Goal: Check status: Check status

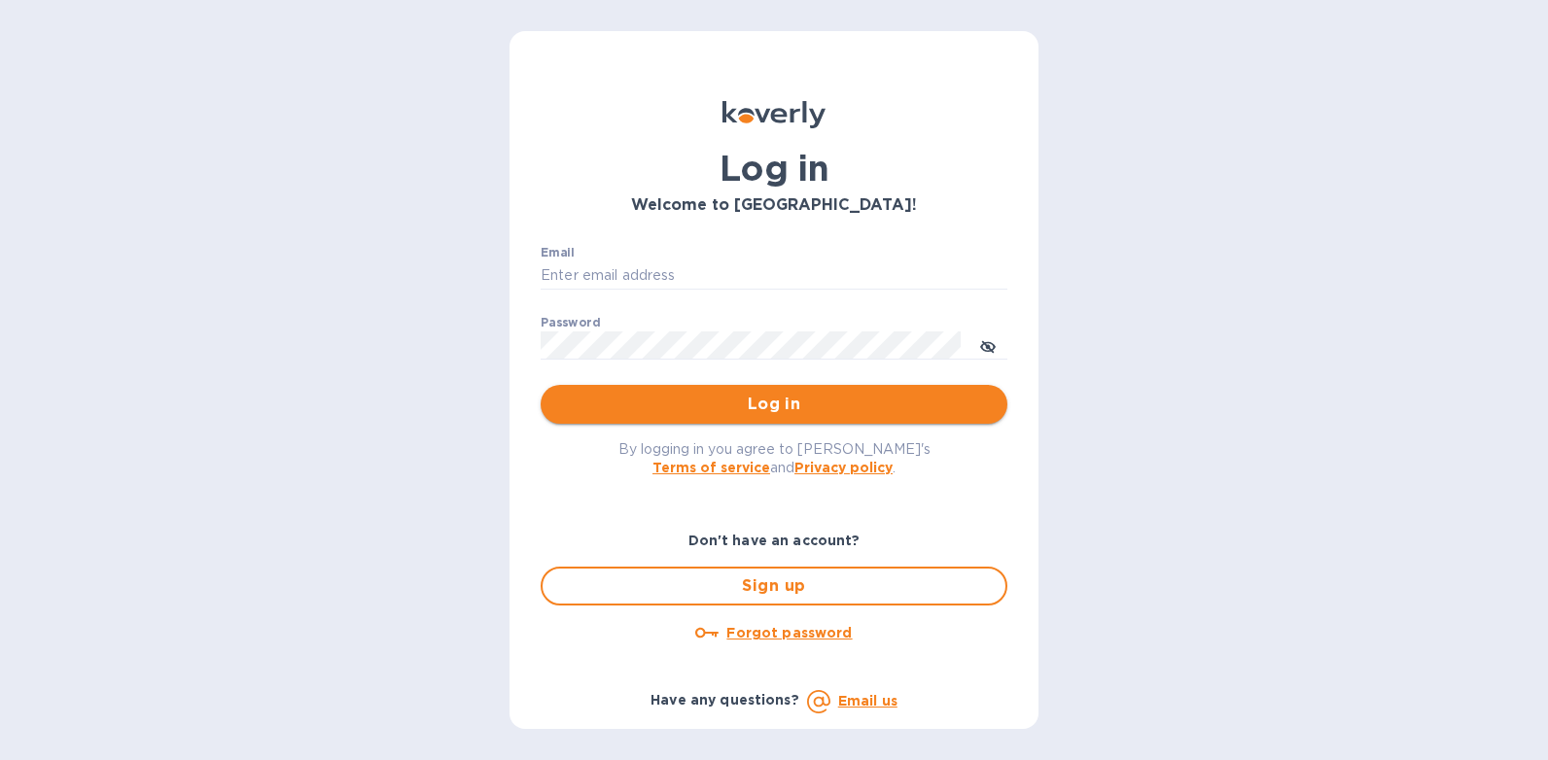
type input "[PERSON_NAME][EMAIL_ADDRESS][DOMAIN_NAME]"
click at [765, 407] on span "Log in" at bounding box center [774, 404] width 436 height 23
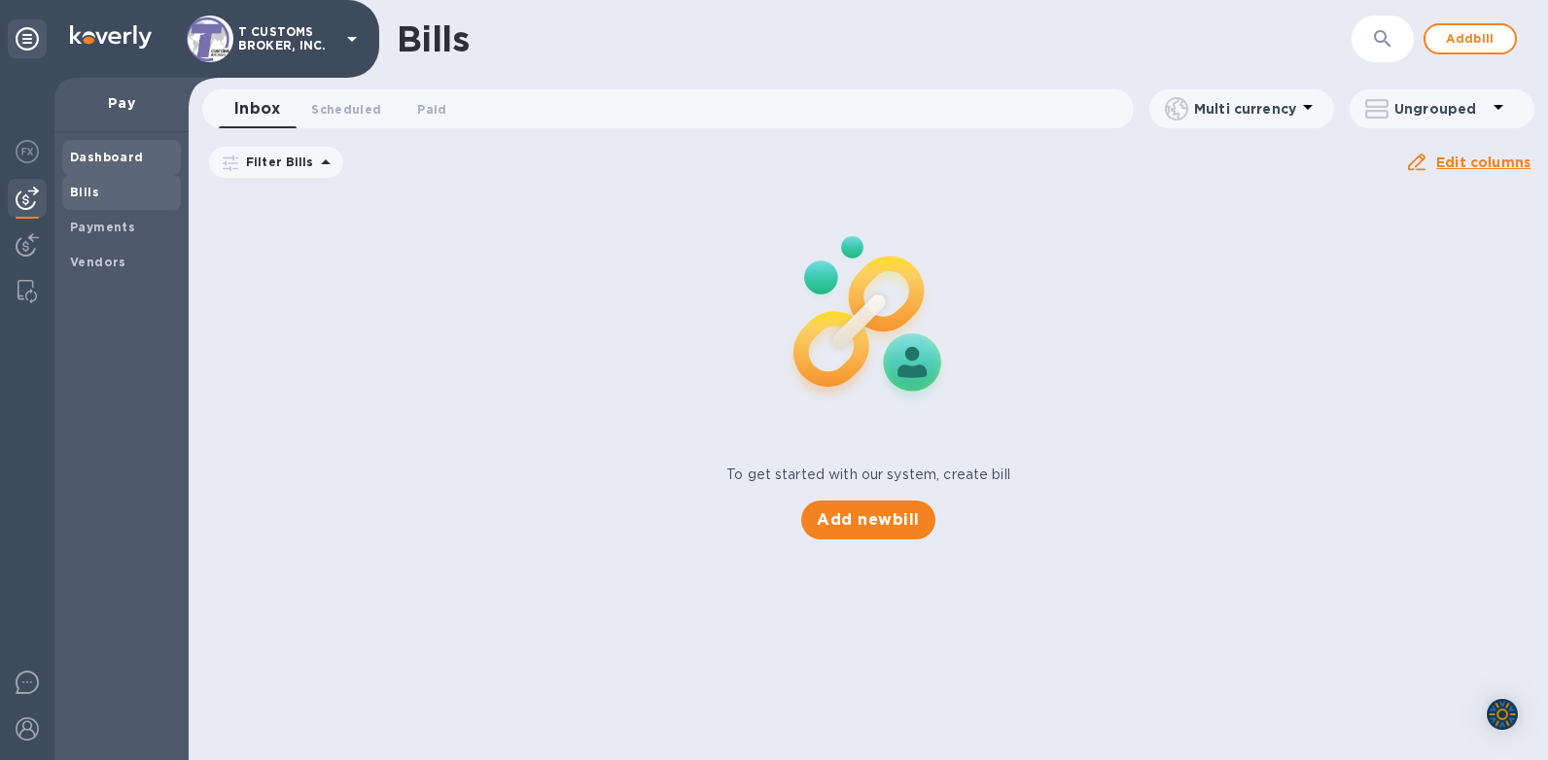
click at [91, 161] on b "Dashboard" at bounding box center [107, 157] width 74 height 15
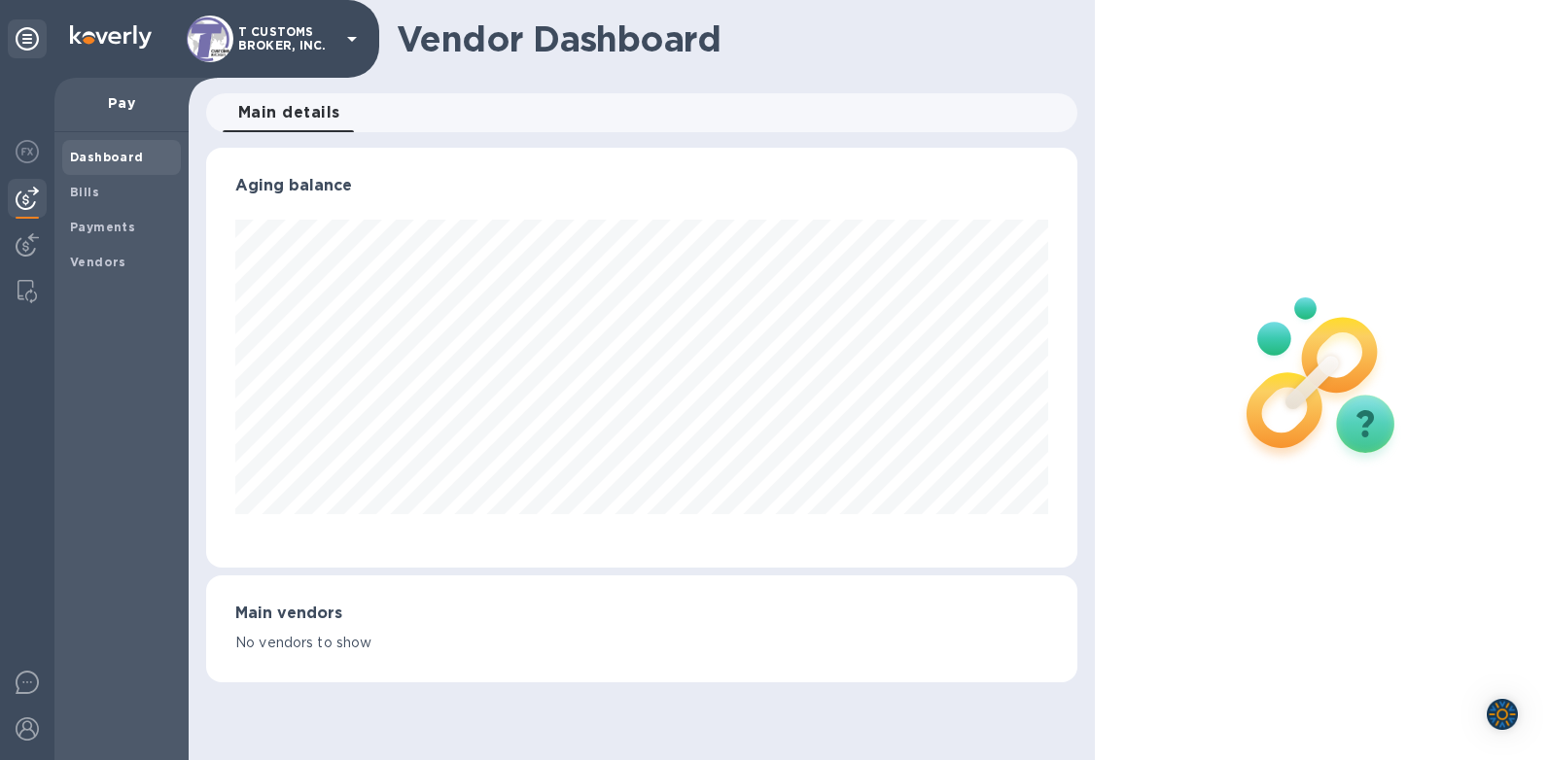
scroll to position [420, 871]
click at [125, 236] on span "Payments" at bounding box center [102, 227] width 65 height 19
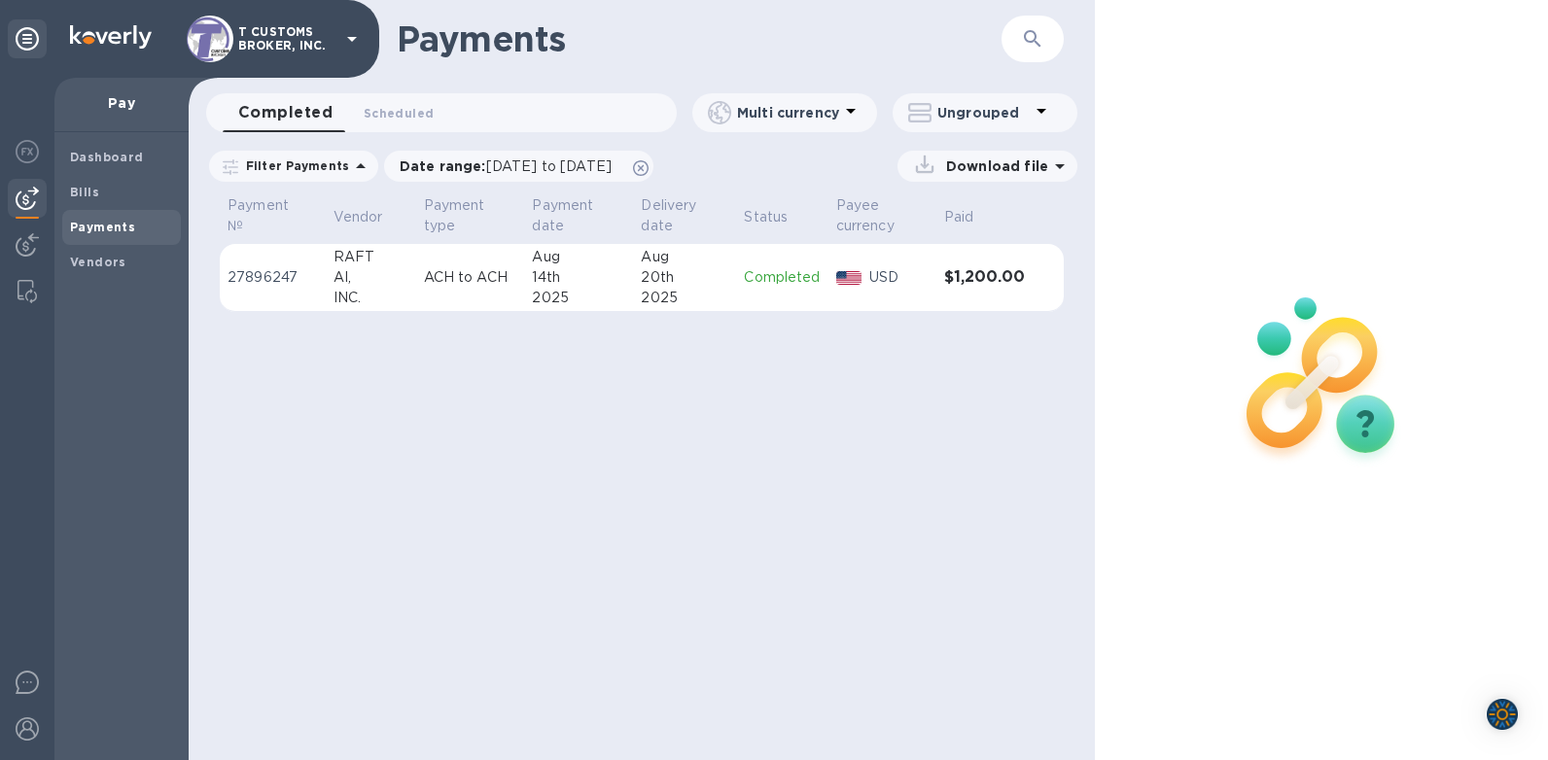
click at [732, 429] on div "Payments ​ Completed 0 Scheduled 0 Multi currency Ungrouped Filter Payments Dat…" at bounding box center [642, 380] width 906 height 760
click at [673, 429] on div "Payments ​ Completed 0 Scheduled 0 Multi currency Ungrouped Filter Payments Dat…" at bounding box center [642, 380] width 906 height 760
click at [107, 158] on b "Dashboard" at bounding box center [107, 157] width 74 height 15
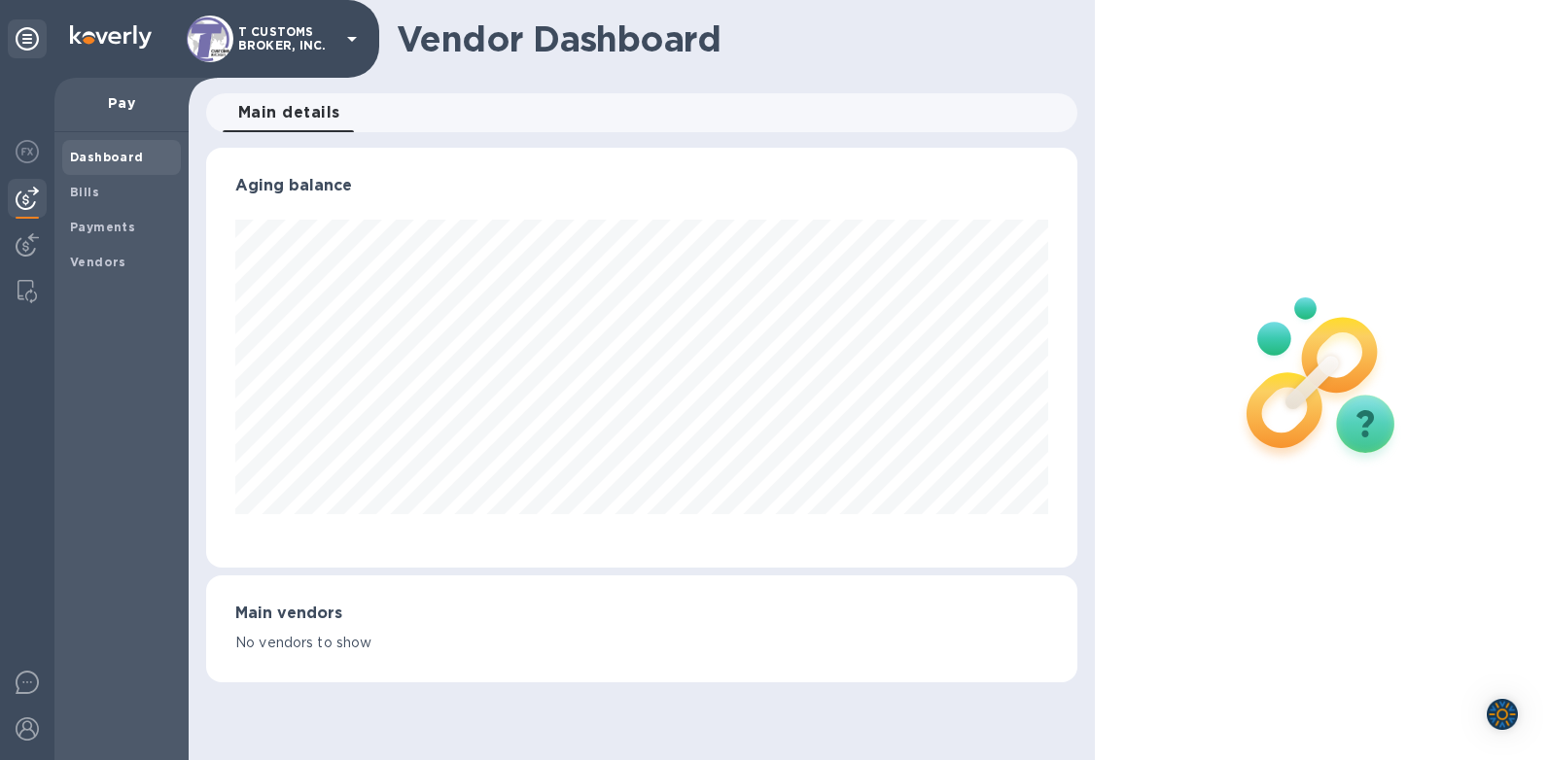
scroll to position [420, 871]
click at [108, 158] on b "Dashboard" at bounding box center [107, 157] width 74 height 15
click at [93, 226] on b "Payments" at bounding box center [102, 227] width 65 height 15
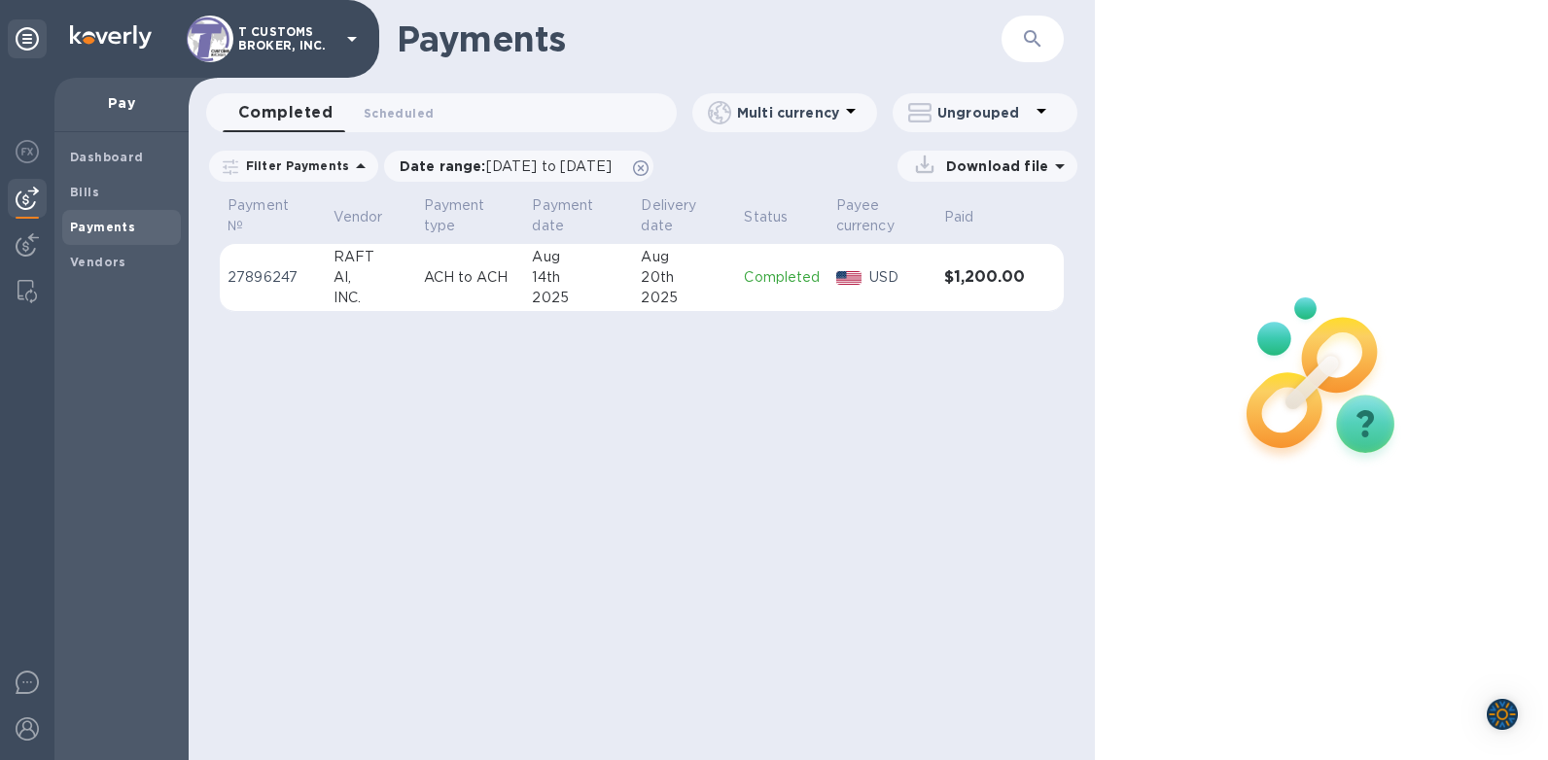
click at [1001, 441] on div "Payments ​ Completed 0 Scheduled 0 Multi currency Ungrouped Filter Payments Dat…" at bounding box center [642, 380] width 906 height 760
click at [933, 393] on div "Payments ​ Completed 0 Scheduled 0 Multi currency Ungrouped Filter Payments Dat…" at bounding box center [642, 380] width 906 height 760
click at [96, 151] on b "Dashboard" at bounding box center [107, 157] width 74 height 15
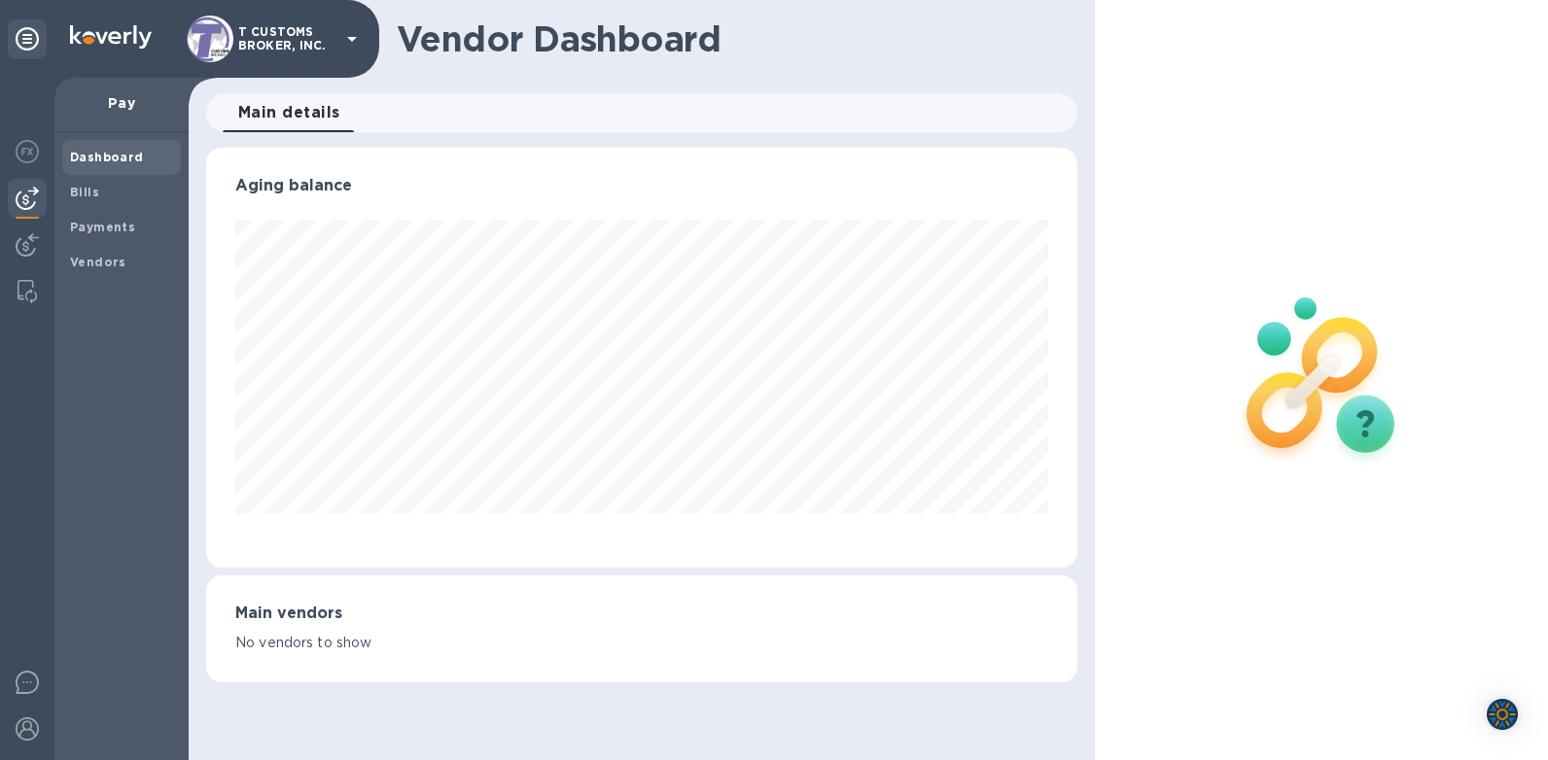
scroll to position [420, 871]
click at [74, 231] on b "Payments" at bounding box center [102, 227] width 65 height 15
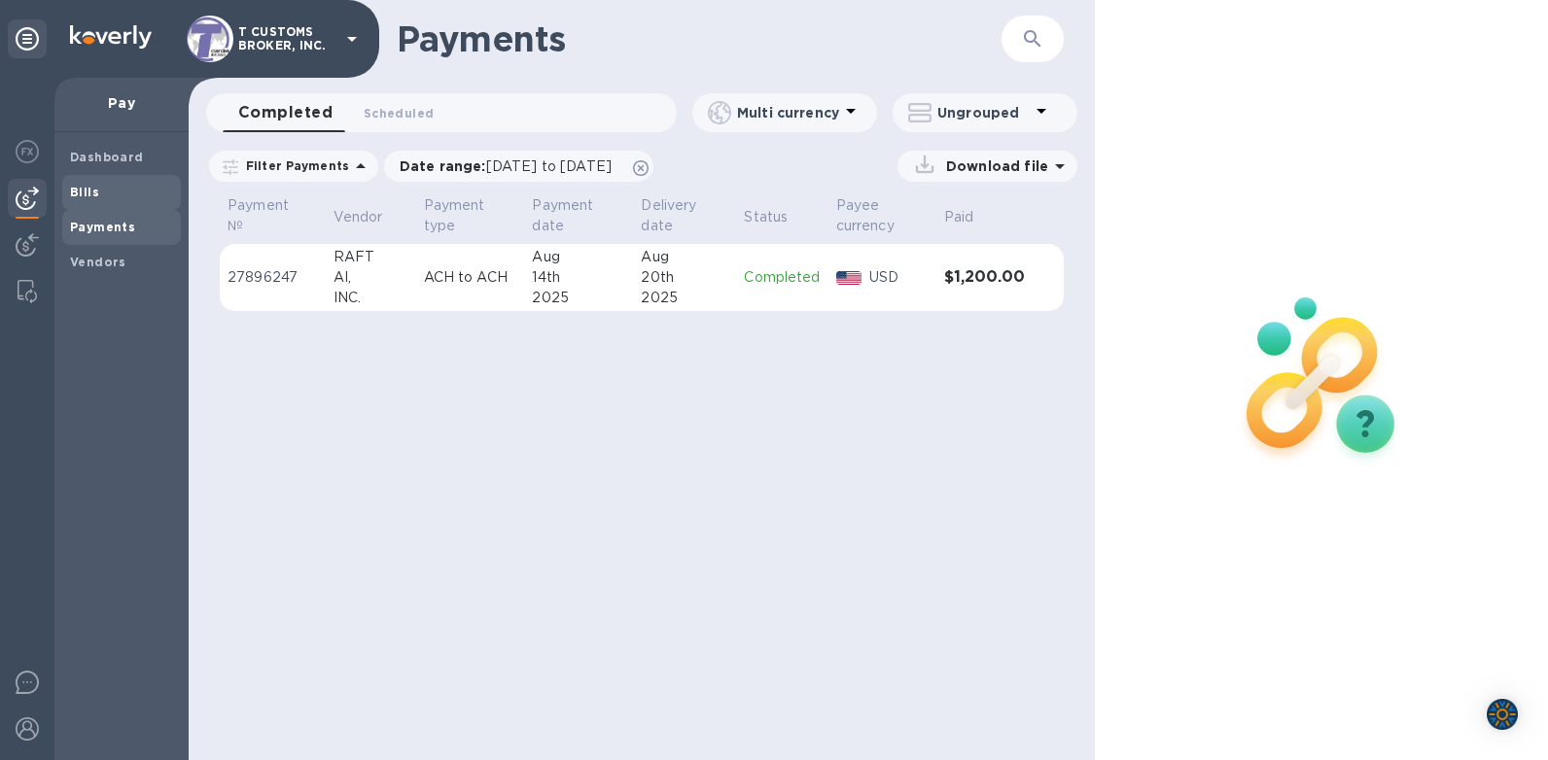
click at [88, 197] on b "Bills" at bounding box center [84, 192] width 29 height 15
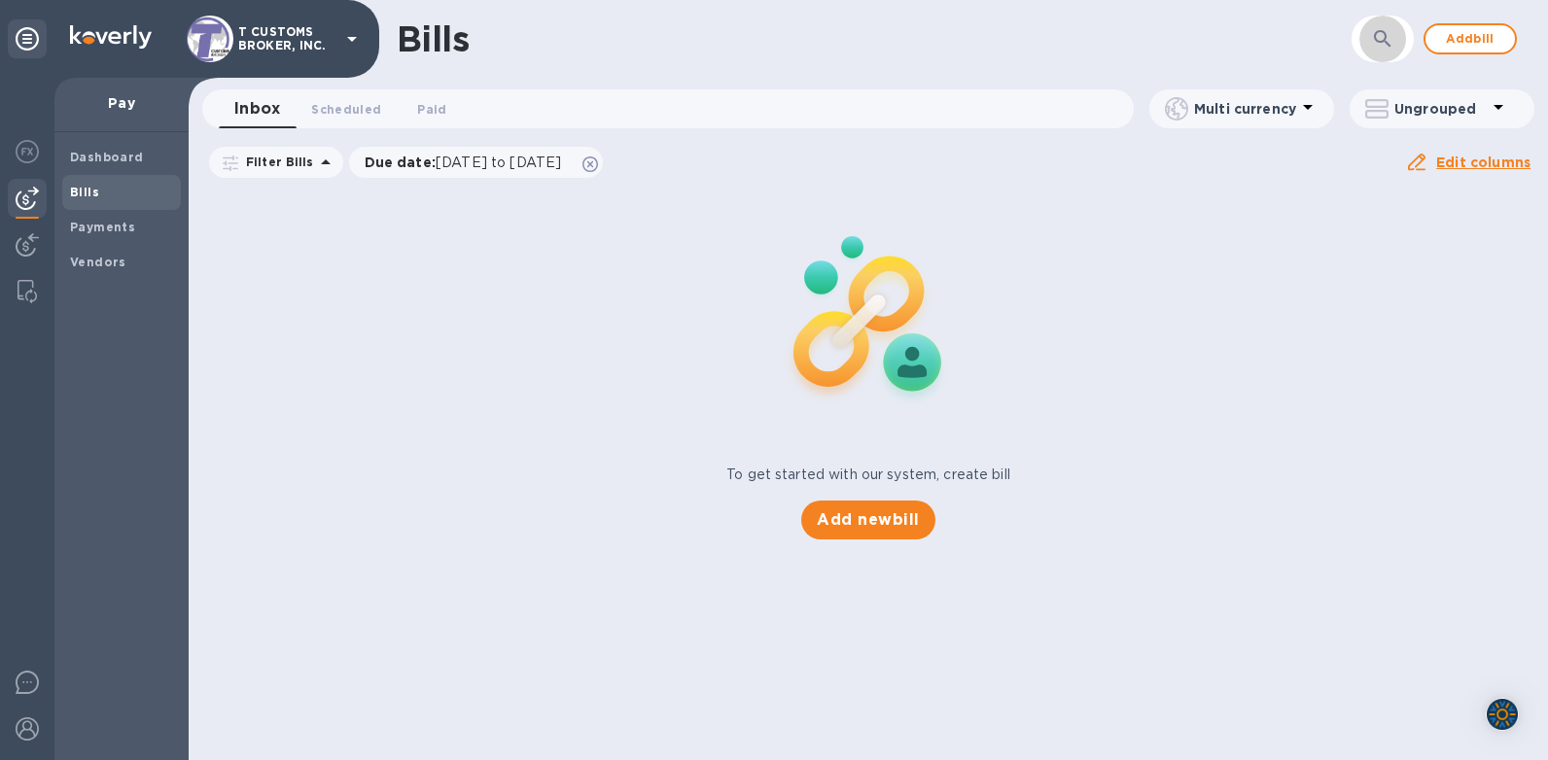
click at [1391, 38] on icon "button" at bounding box center [1382, 38] width 23 height 23
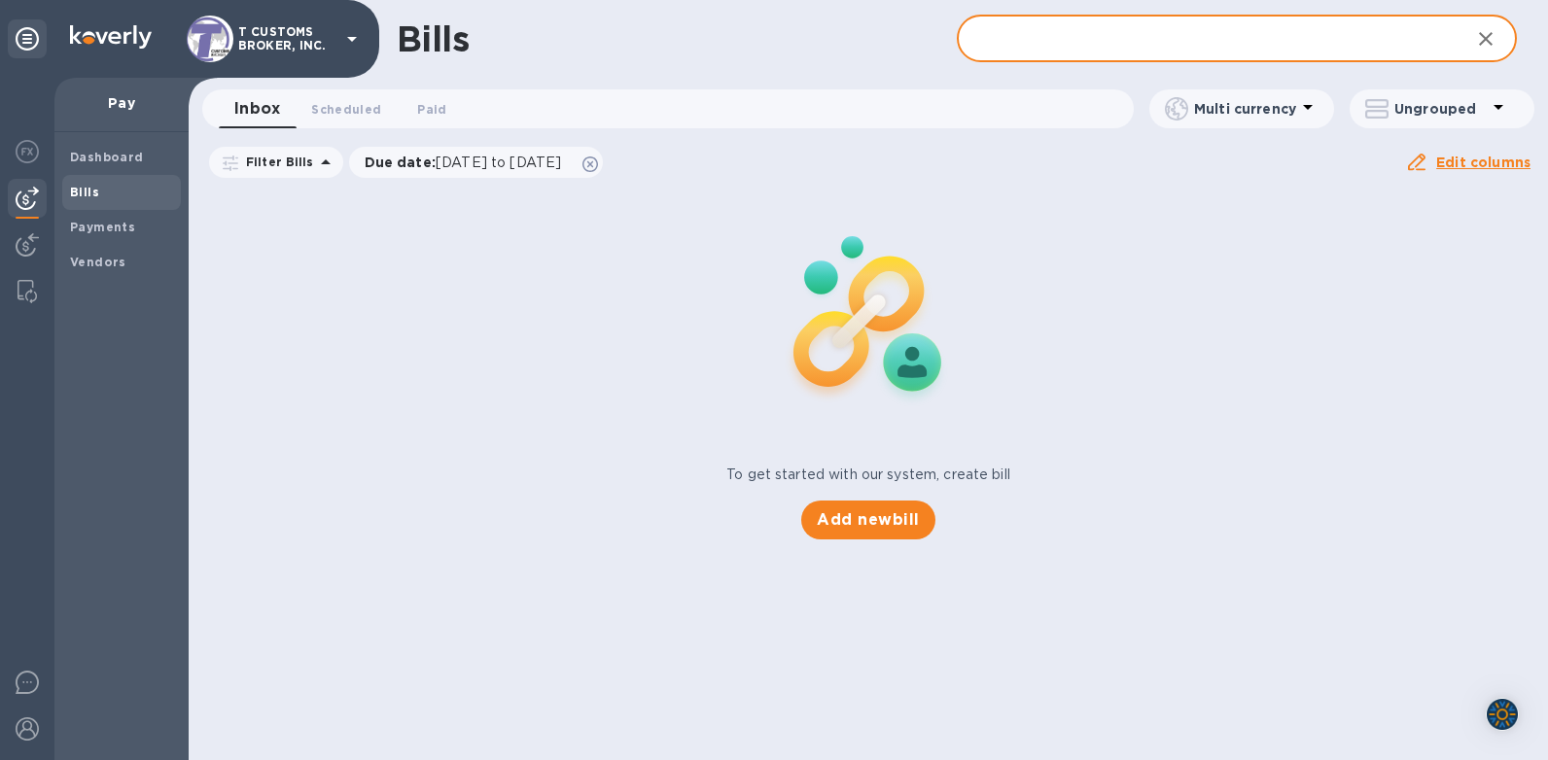
click at [1050, 34] on input "text" at bounding box center [1206, 40] width 498 height 48
click at [1024, 44] on input "text" at bounding box center [1206, 40] width 498 height 48
type input "2563833"
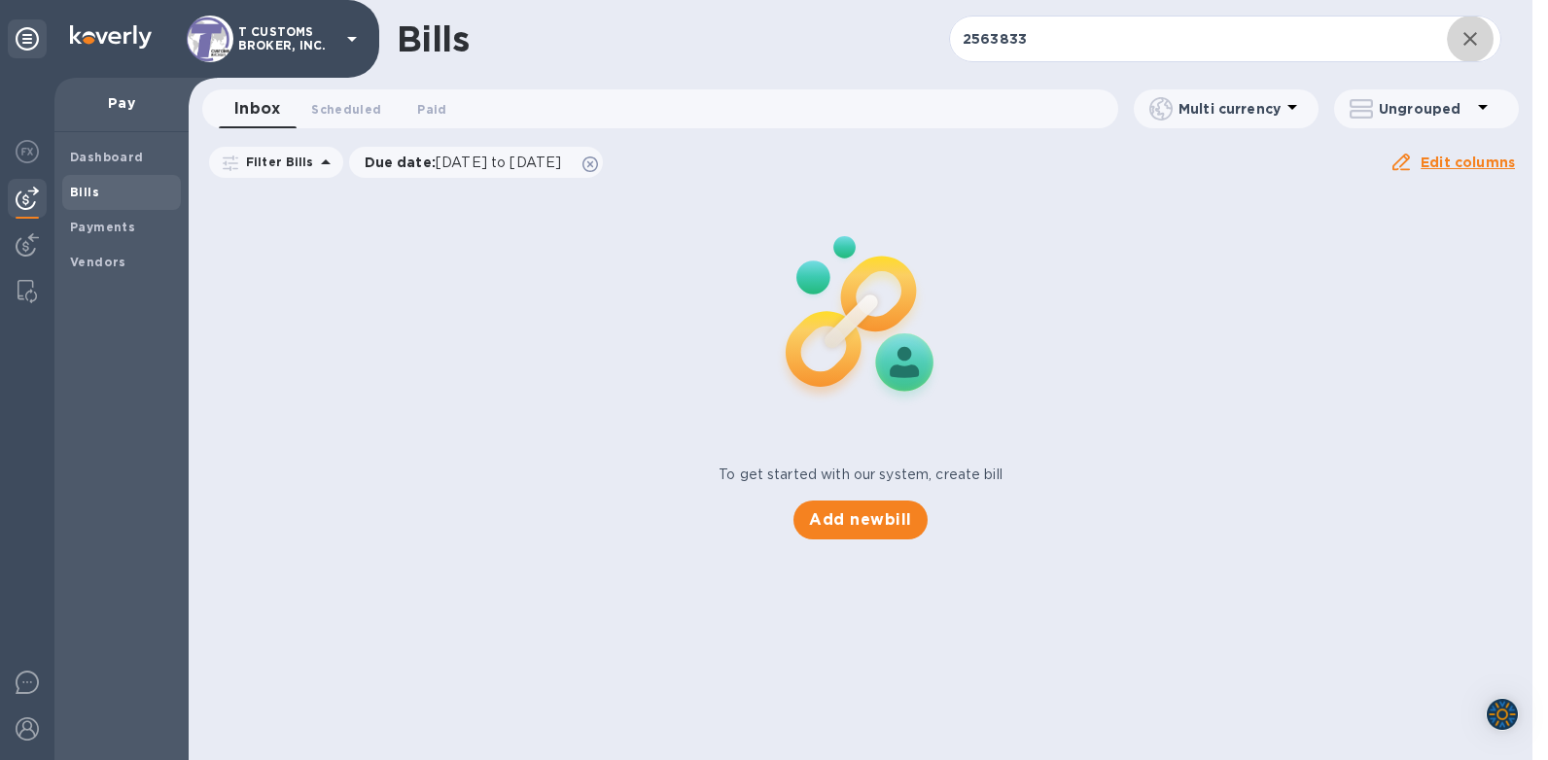
click at [765, 75] on div "Bills 2563833 ​ Add bill" at bounding box center [861, 39] width 1344 height 78
click at [765, 79] on div "Bills 2563833 ​ Add bill Inbox 0 Scheduled 0 Paid 0 Multi currency Ungrouped Fi…" at bounding box center [861, 380] width 1344 height 760
drag, startPoint x: 441, startPoint y: 370, endPoint x: 243, endPoint y: 292, distance: 213.1
click at [441, 370] on div "To get started with our system, create bill Add new bill" at bounding box center [860, 364] width 1359 height 367
click at [20, 241] on img at bounding box center [27, 244] width 23 height 23
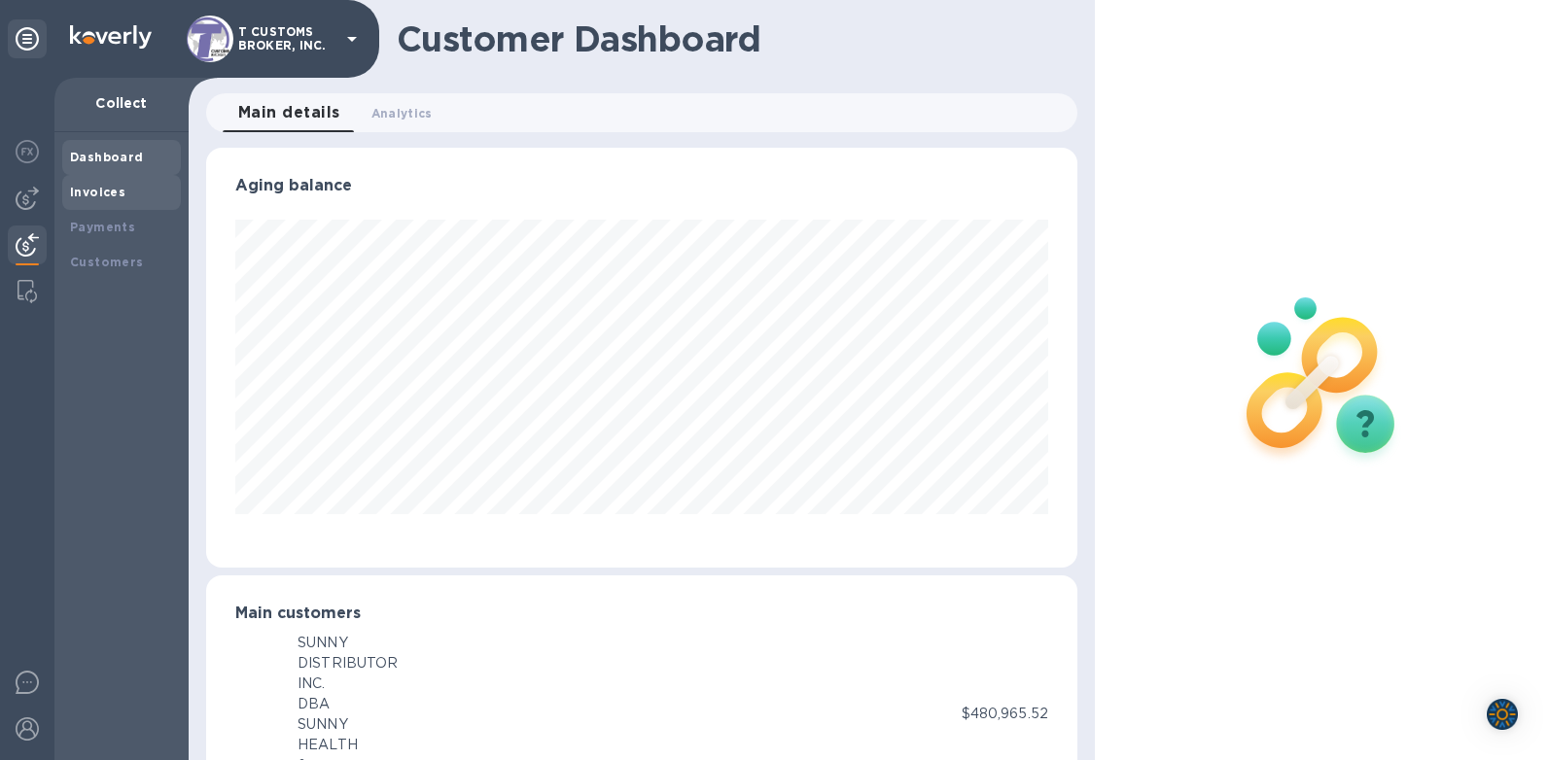
scroll to position [972038, 971595]
click at [89, 232] on b "Payments" at bounding box center [102, 227] width 65 height 15
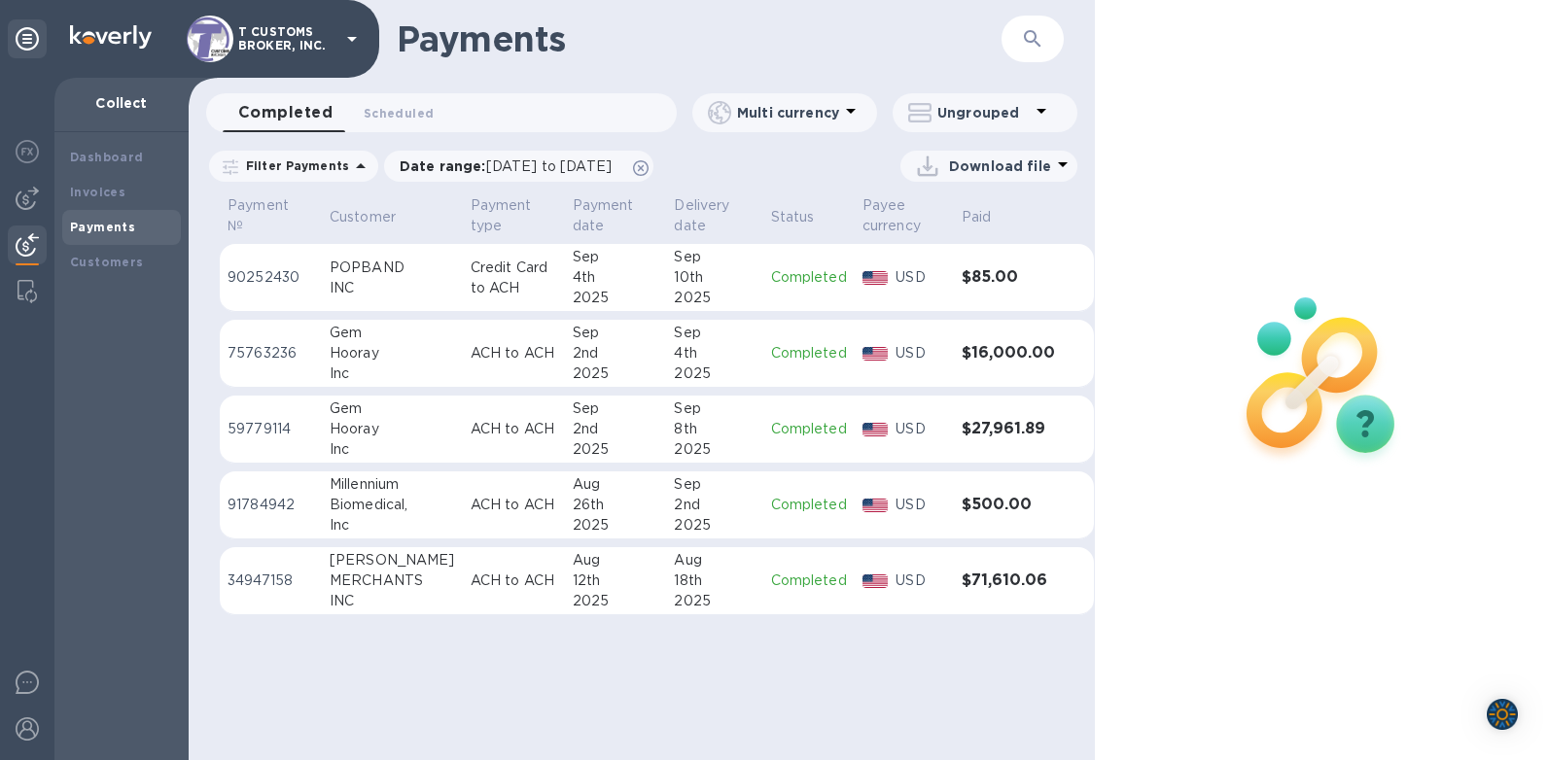
click at [463, 267] on td "Credit Card to ACH" at bounding box center [514, 278] width 102 height 68
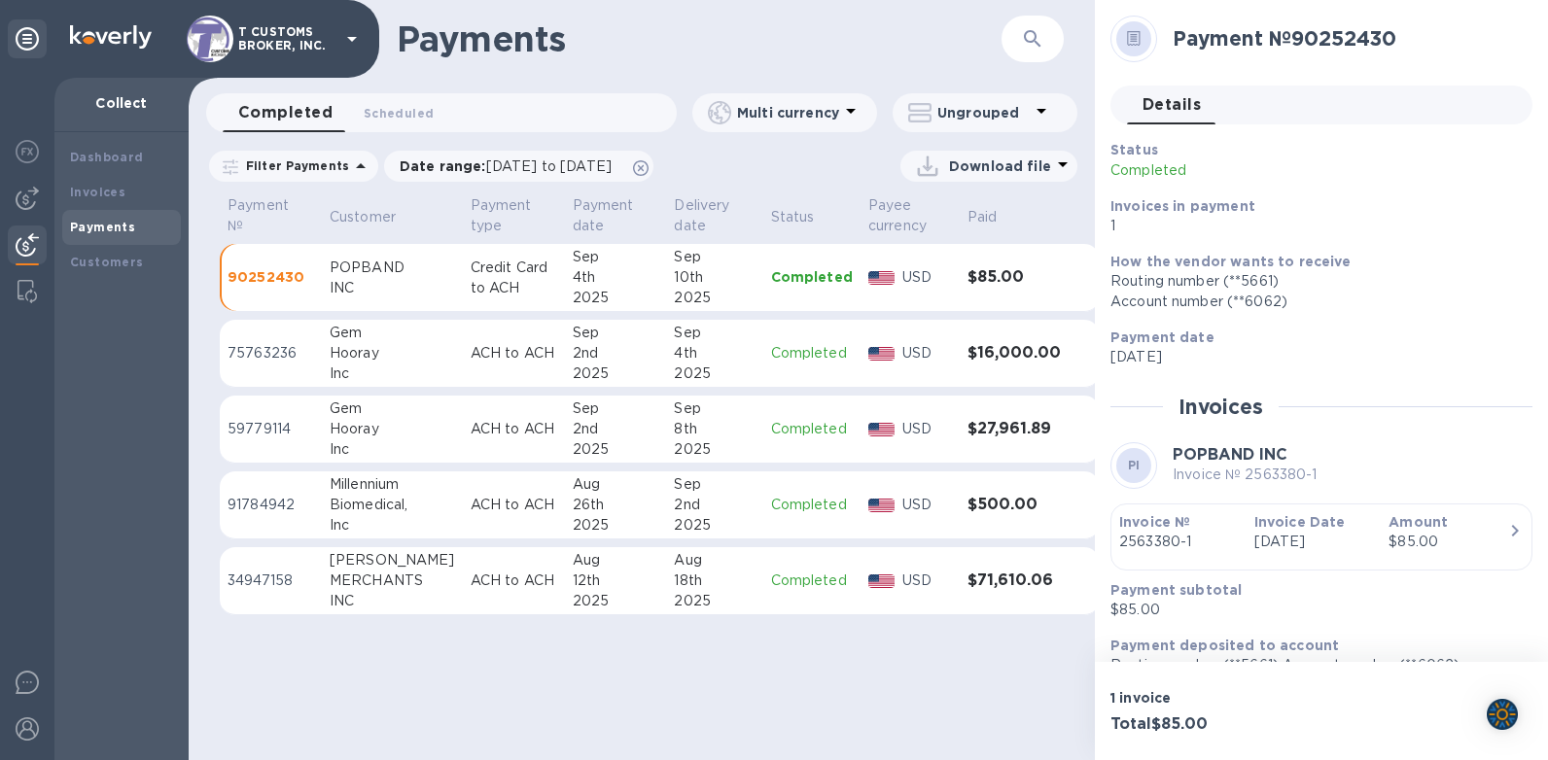
click at [371, 283] on div "INC" at bounding box center [392, 288] width 125 height 20
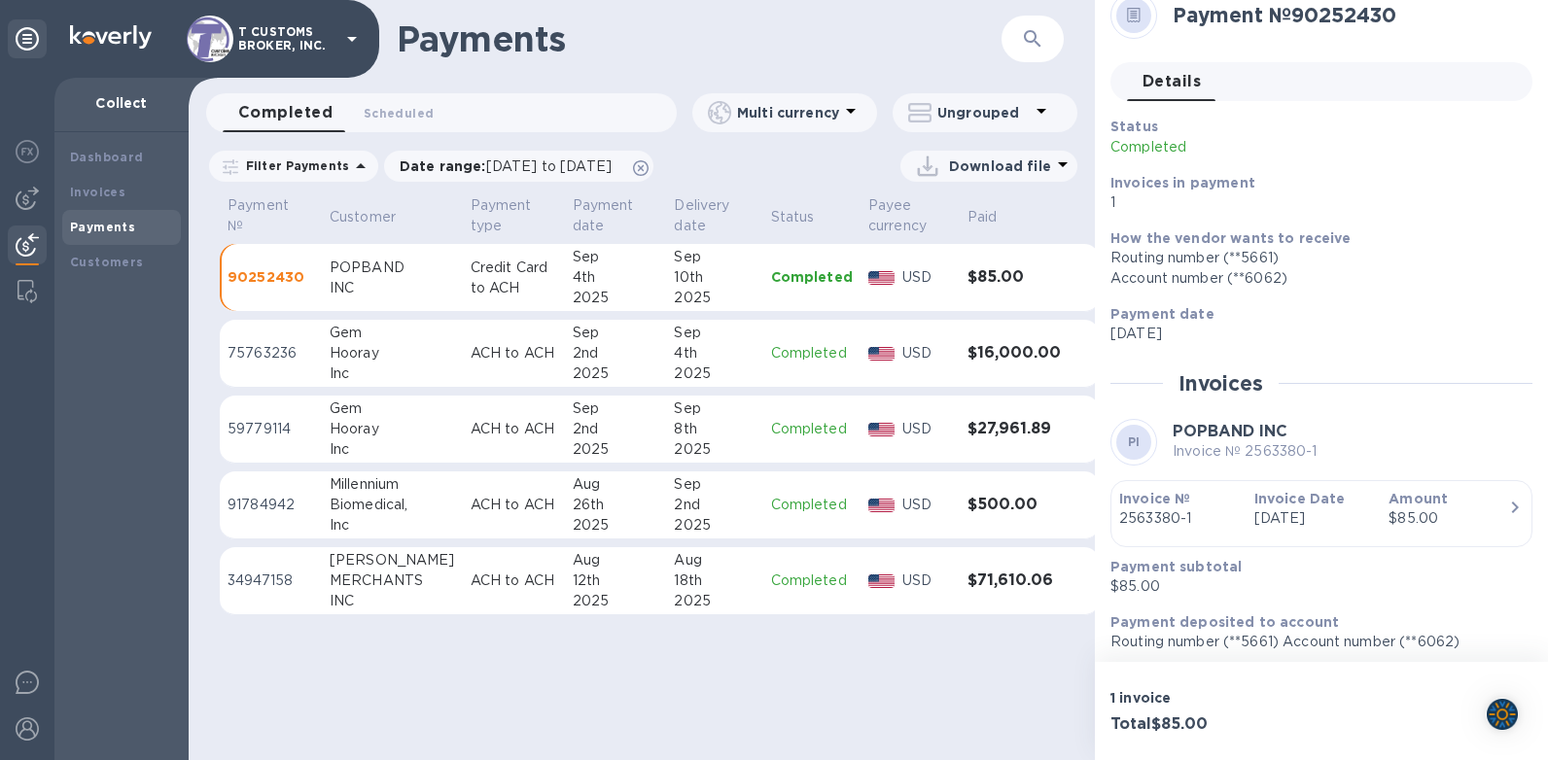
scroll to position [29, 0]
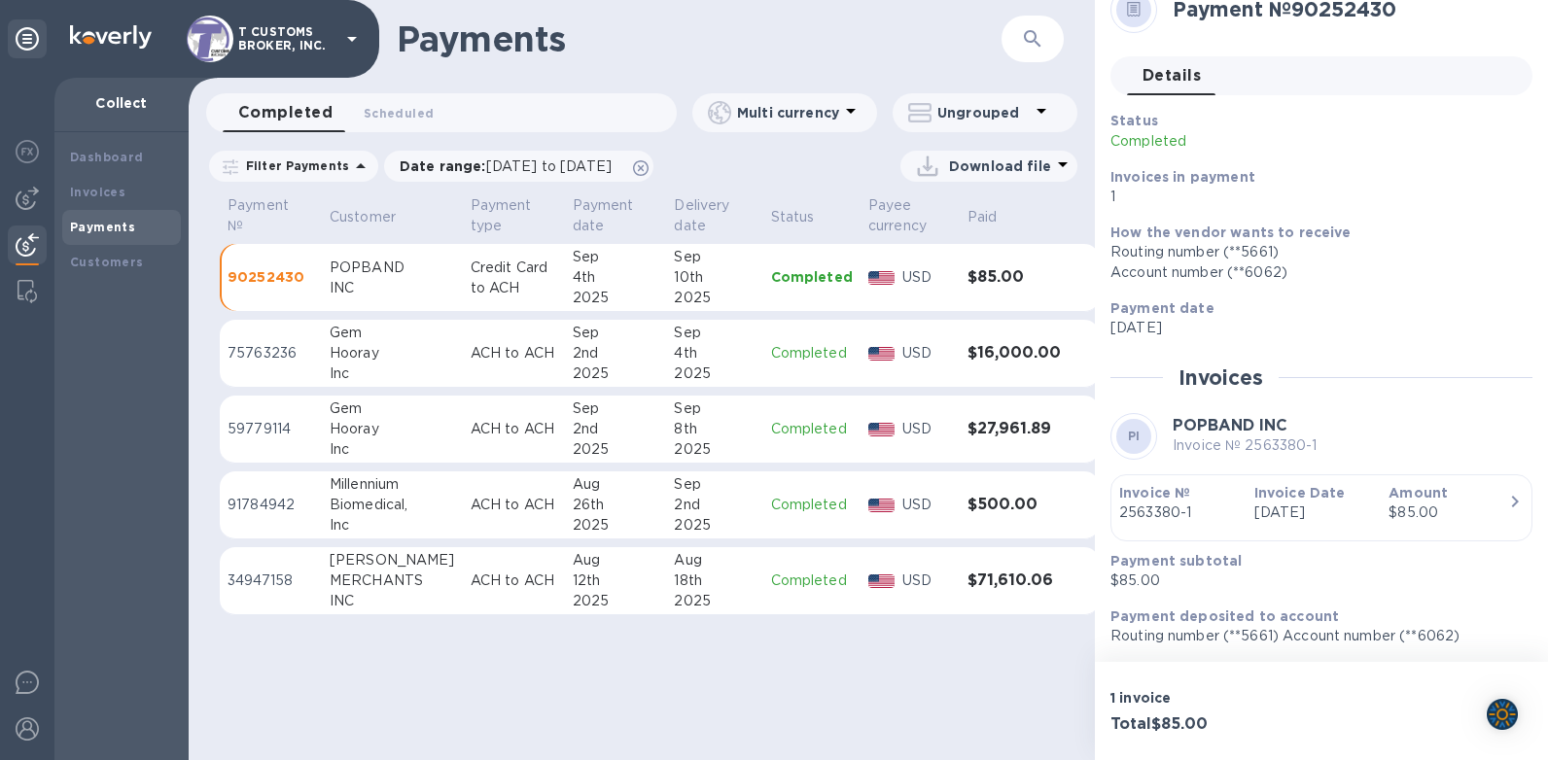
click at [680, 51] on h1 "Payments" at bounding box center [699, 38] width 605 height 41
click at [98, 192] on b "Invoices" at bounding box center [97, 192] width 55 height 15
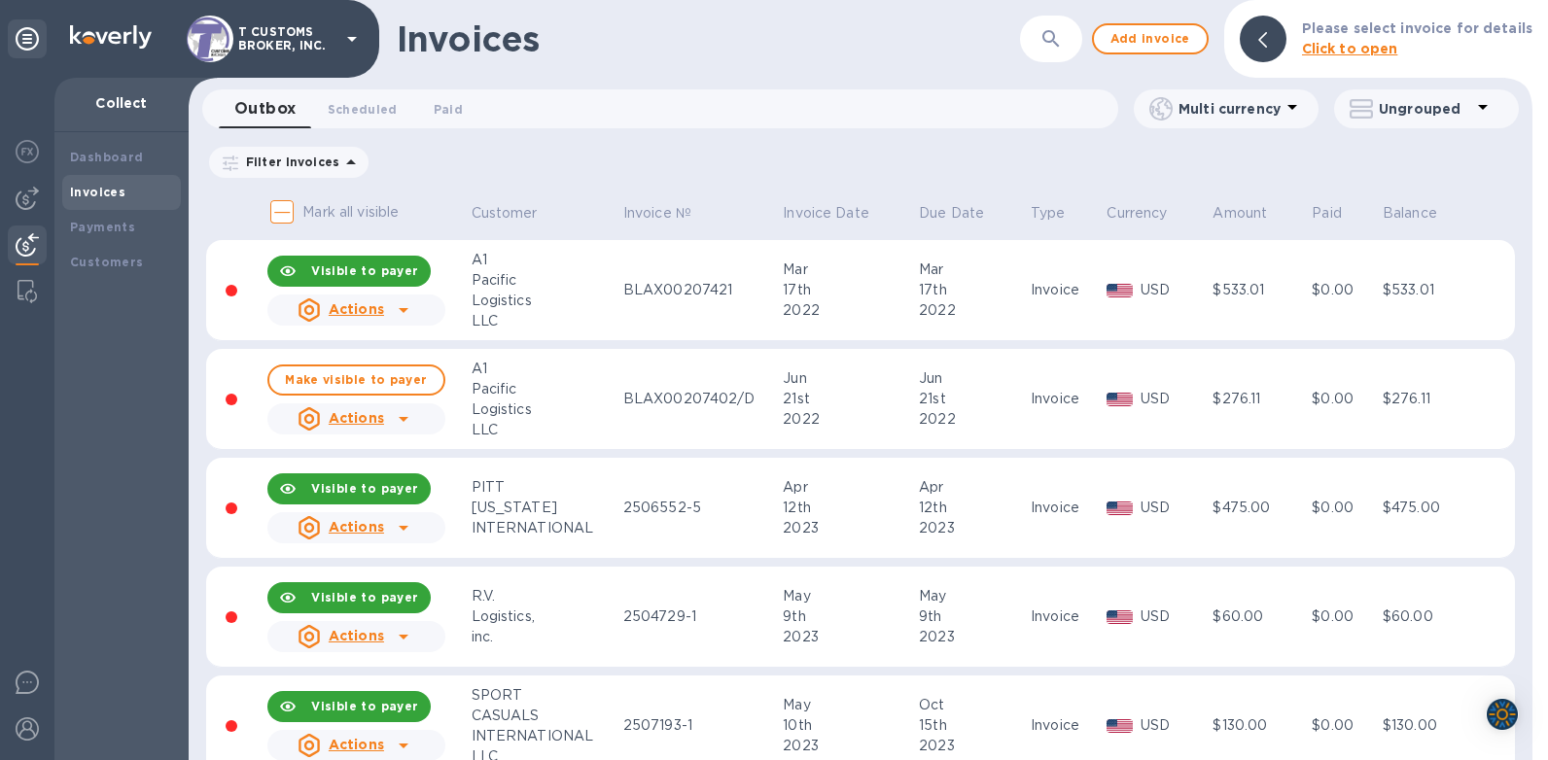
click at [1360, 38] on p "Please select invoice for details" at bounding box center [1417, 28] width 230 height 20
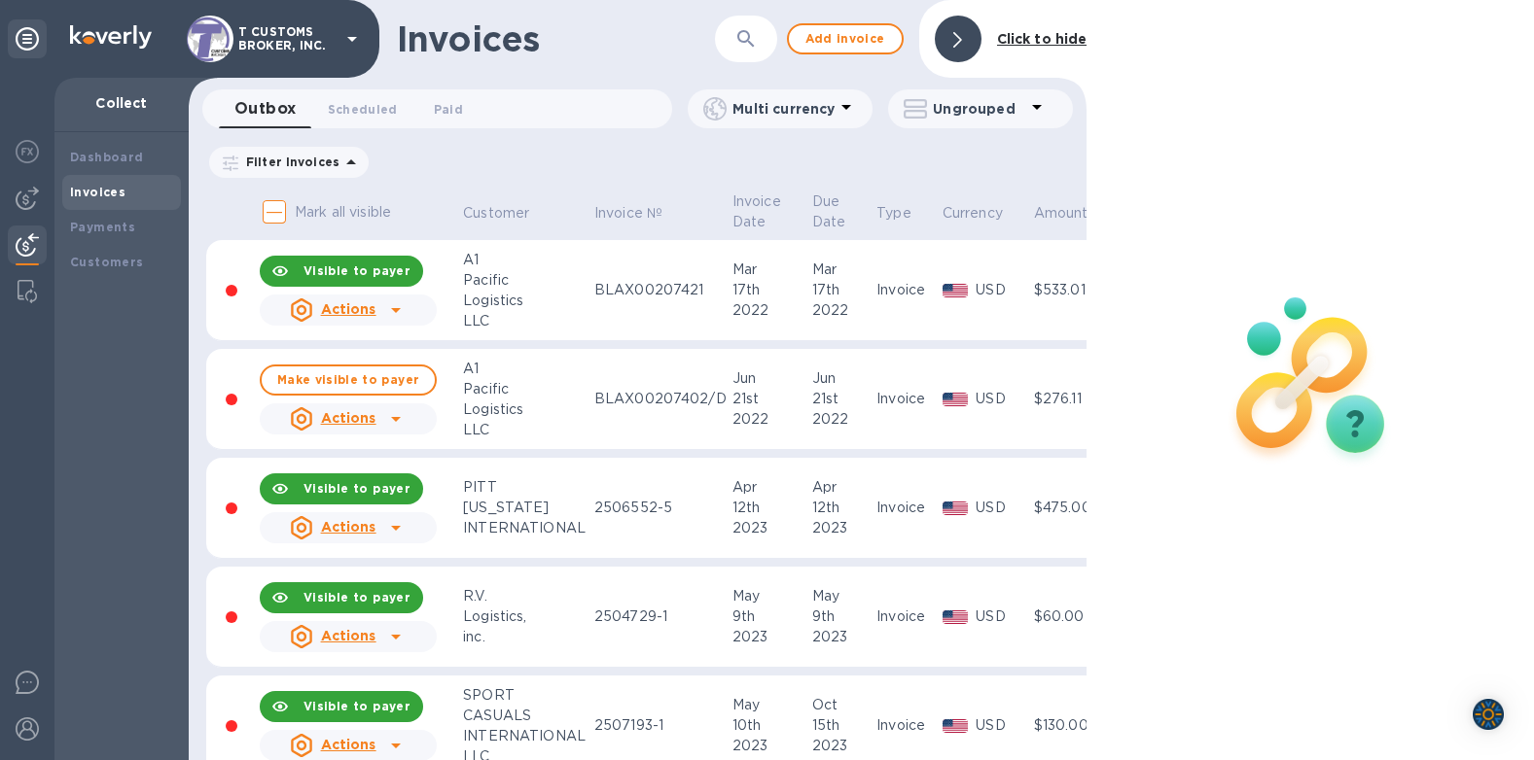
click at [630, 67] on div "Invoices ​ Add invoice Click to hide" at bounding box center [638, 39] width 898 height 78
click at [745, 44] on icon "button" at bounding box center [745, 38] width 23 height 23
click at [696, 41] on input "text" at bounding box center [745, 40] width 191 height 48
paste input "2563833-1"
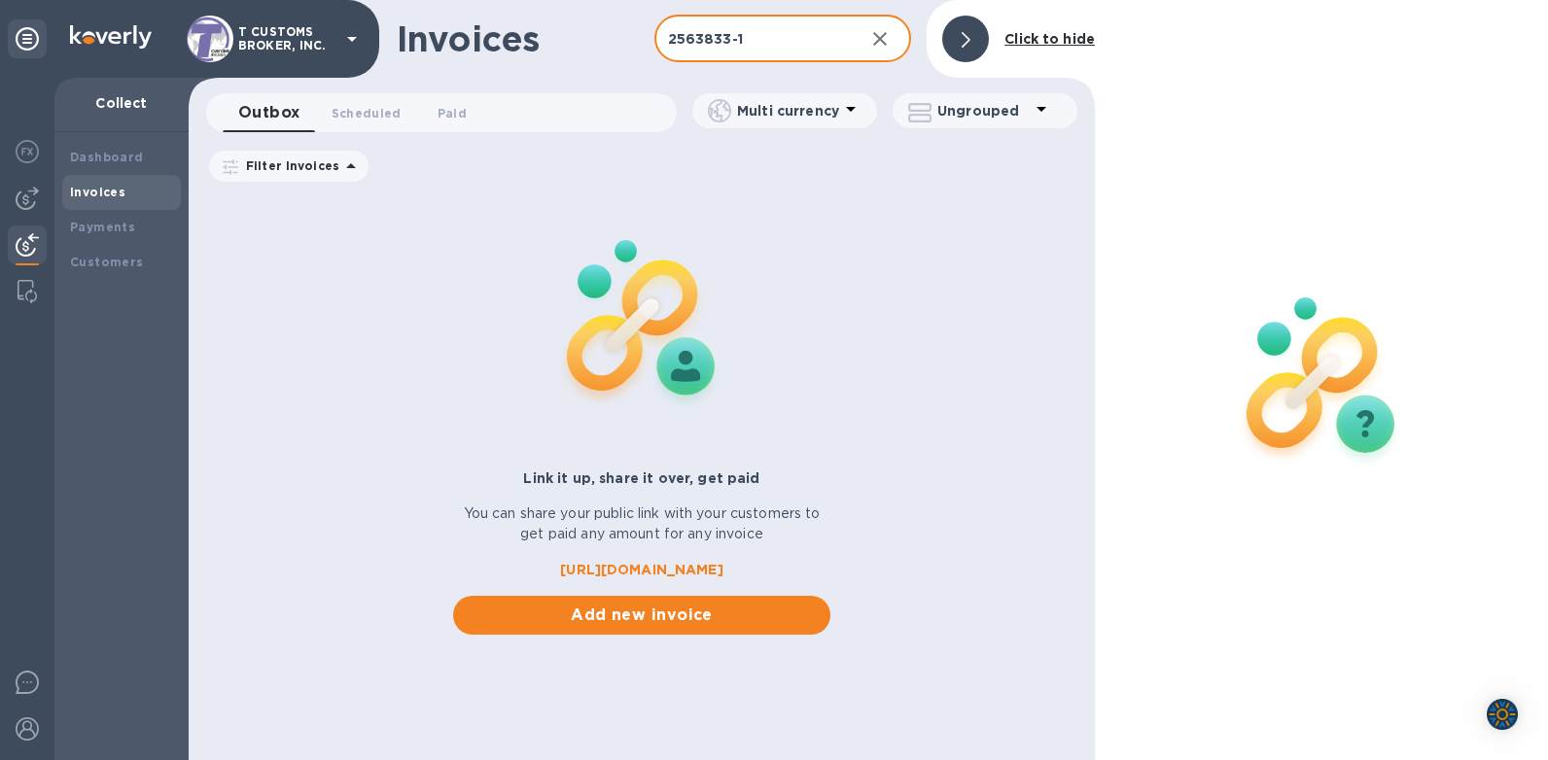
type input "2563833-1"
click at [569, 42] on div "Invoices" at bounding box center [526, 38] width 258 height 41
click at [109, 273] on div "Customers" at bounding box center [121, 262] width 119 height 35
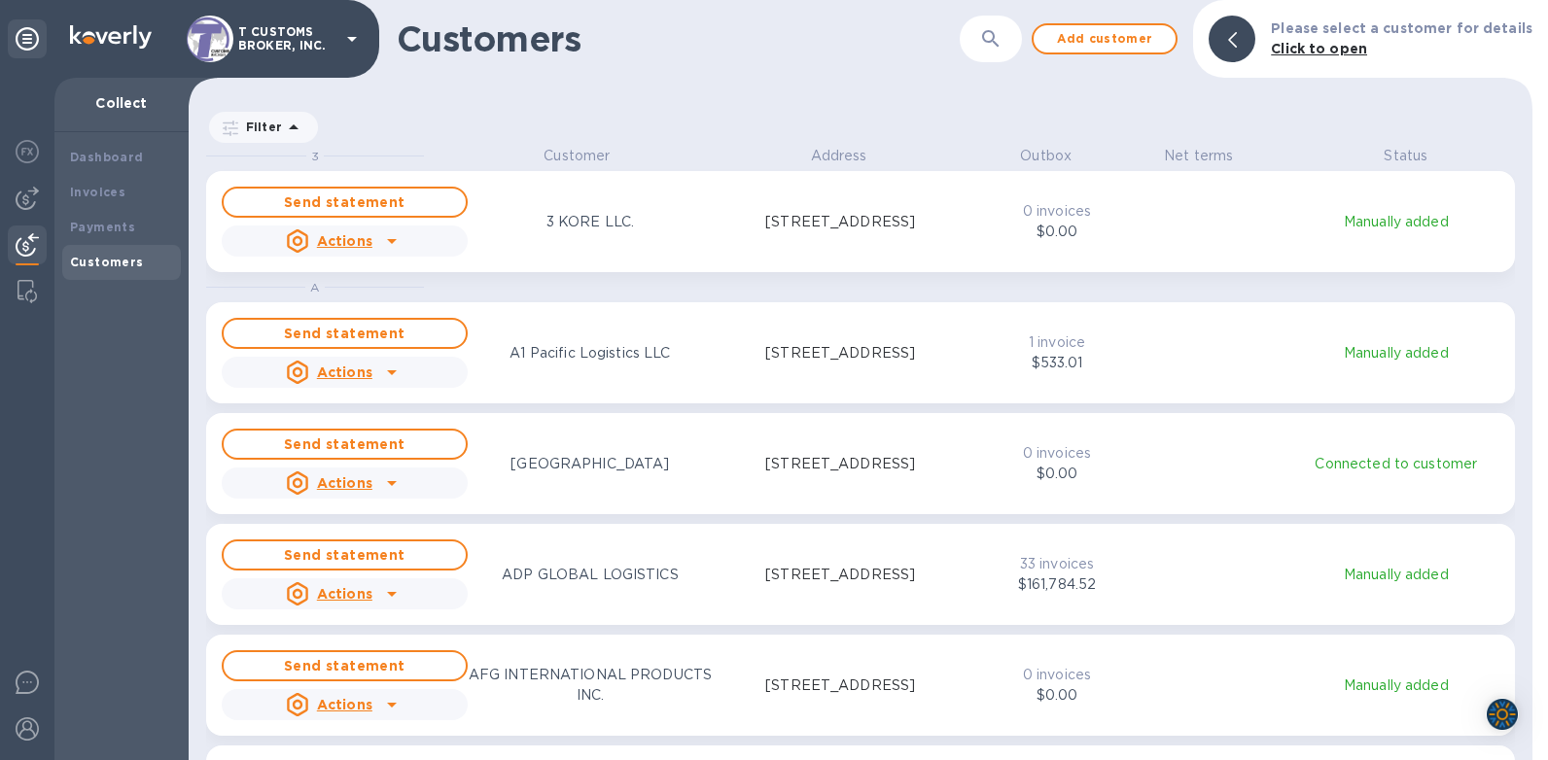
scroll to position [600, 1336]
click at [1003, 42] on icon "button" at bounding box center [990, 38] width 23 height 23
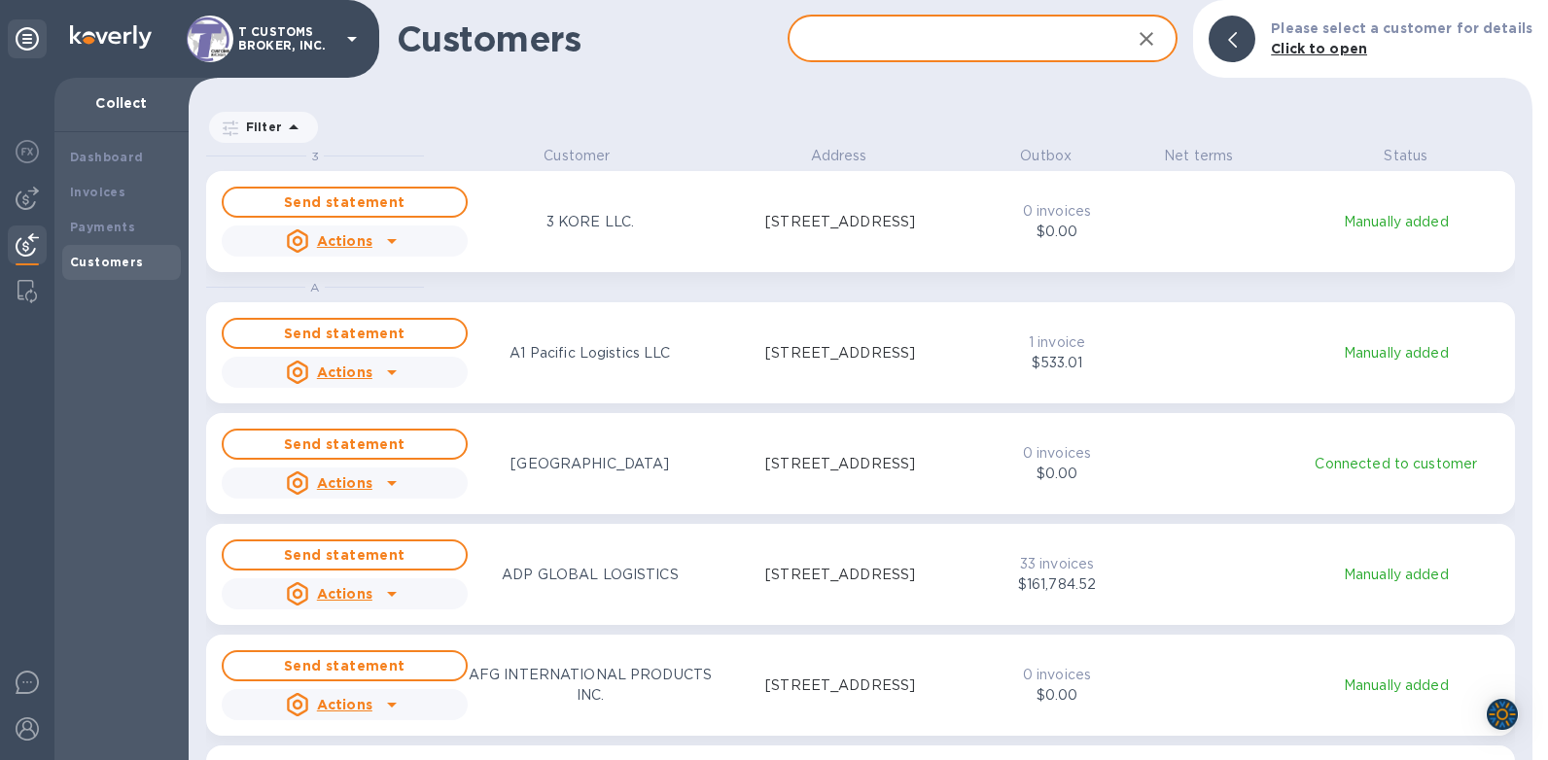
click at [909, 47] on input "text" at bounding box center [952, 40] width 329 height 48
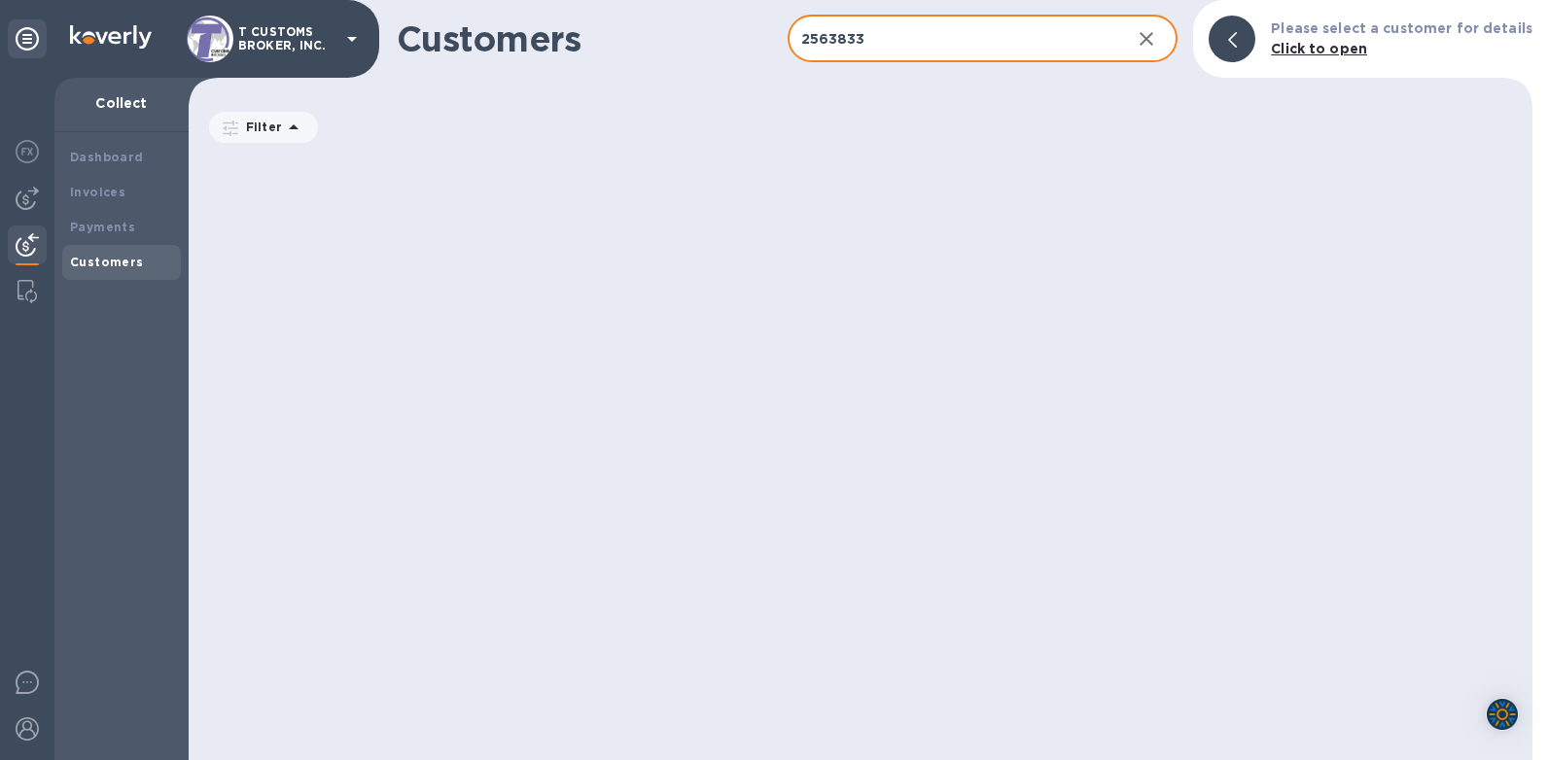
type input "2563833"
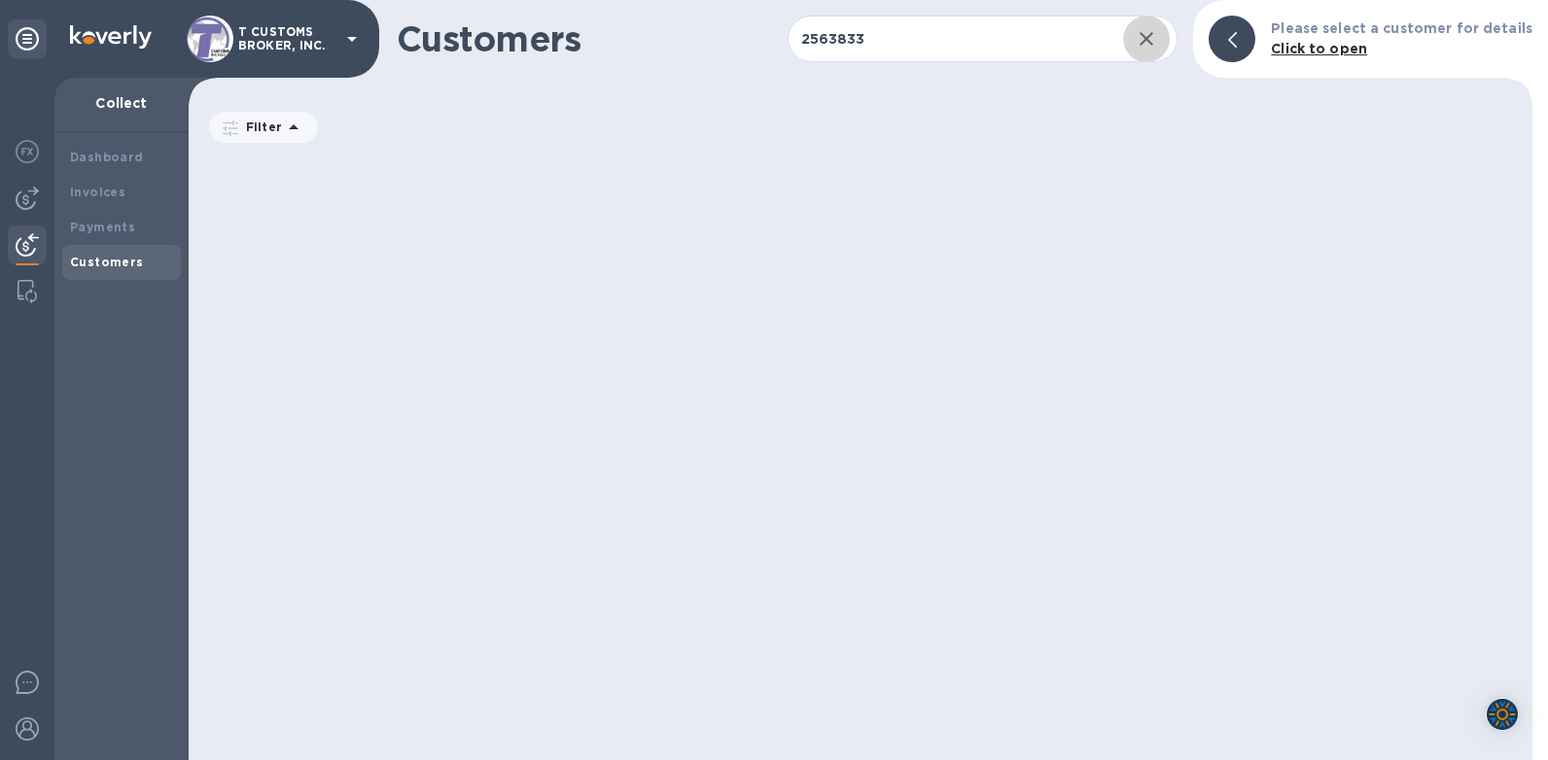
click at [931, 118] on div "Filter" at bounding box center [861, 119] width 1344 height 53
click at [690, 60] on div "Customers 2563833 ​ Add customer Please select a customer for details Click to …" at bounding box center [861, 39] width 1344 height 78
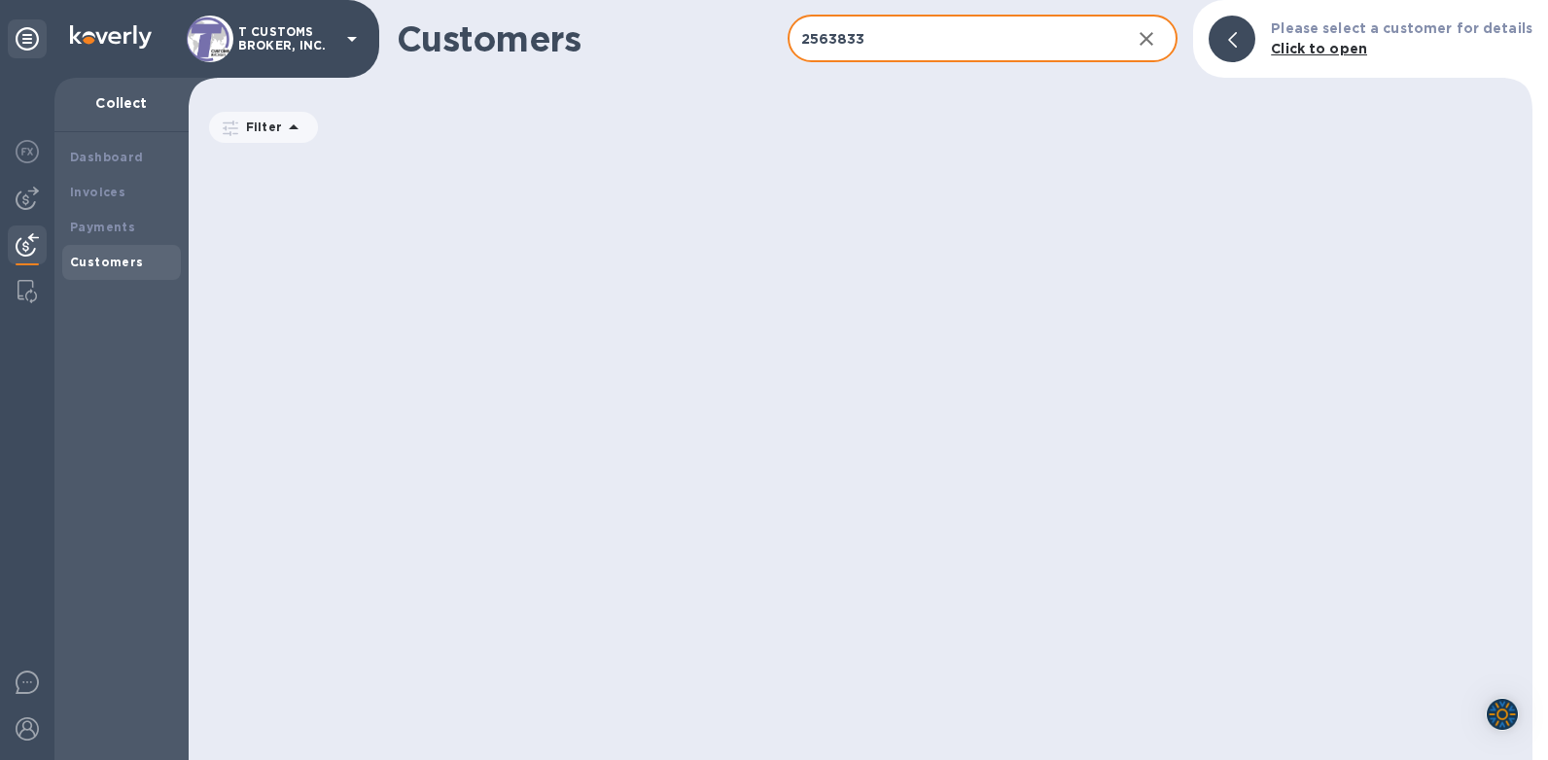
click at [893, 34] on input "2563833" at bounding box center [952, 40] width 329 height 48
click at [900, 34] on input "2563833" at bounding box center [952, 40] width 329 height 48
click at [622, 146] on div "grid" at bounding box center [869, 453] width 1326 height 615
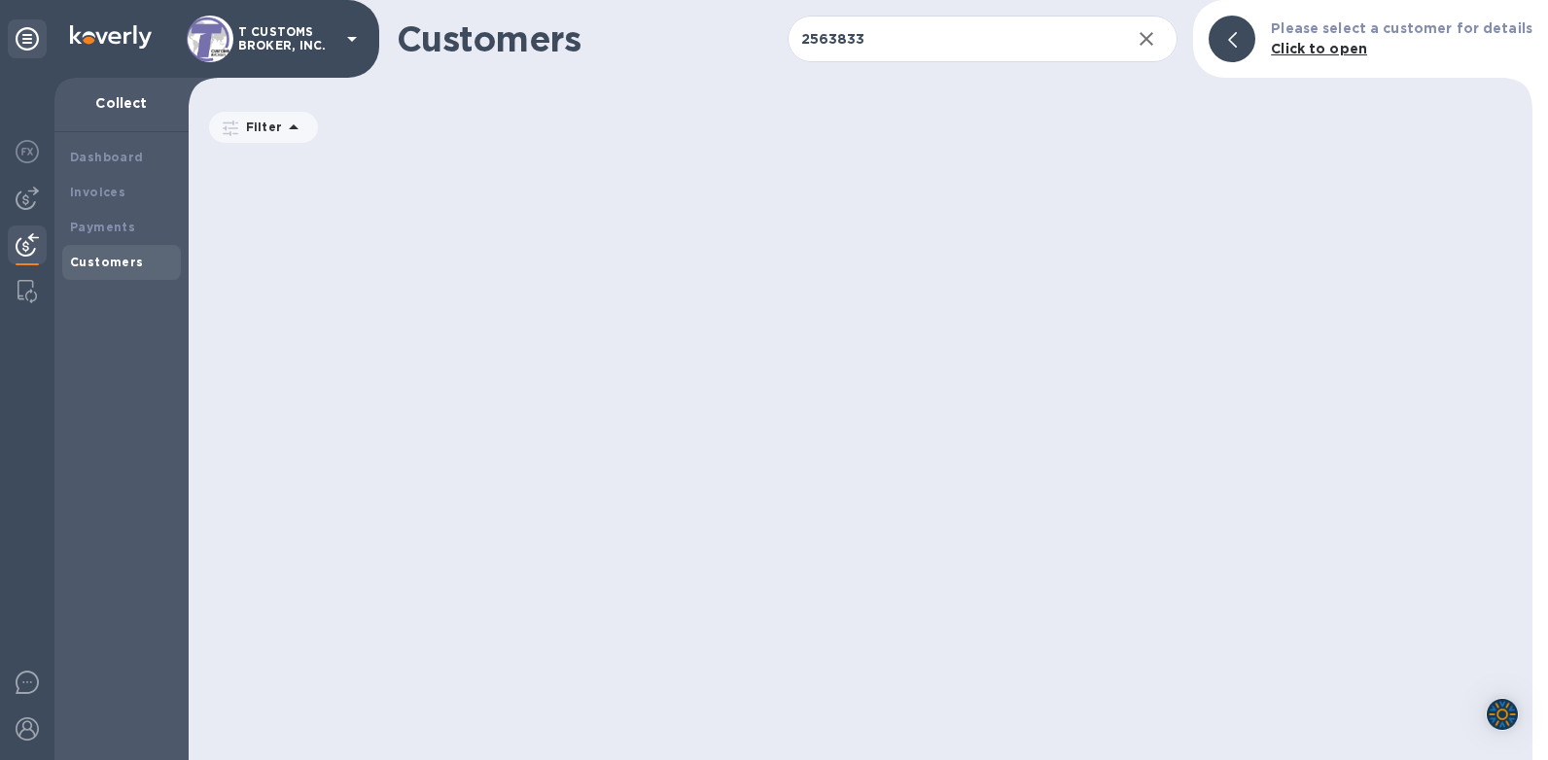
click at [470, 180] on div "grid" at bounding box center [869, 453] width 1326 height 615
click at [781, 87] on div "Customers 2563833 ​ Add customer Please select a customer for details Click to …" at bounding box center [861, 380] width 1344 height 760
click at [736, 202] on div "grid" at bounding box center [869, 453] width 1326 height 615
click at [116, 229] on b "Payments" at bounding box center [102, 227] width 65 height 15
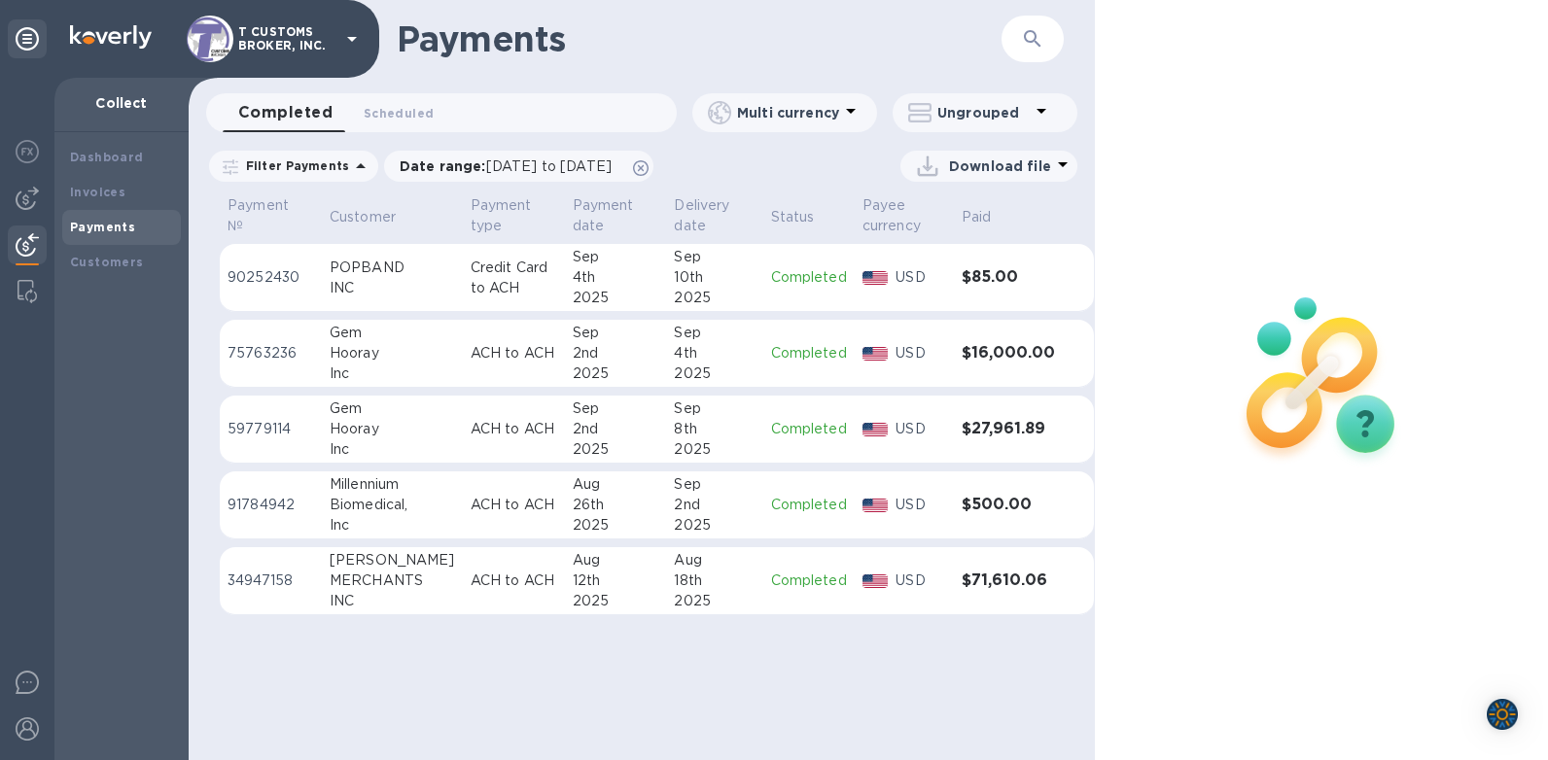
click at [1034, 43] on icon "button" at bounding box center [1032, 38] width 23 height 23
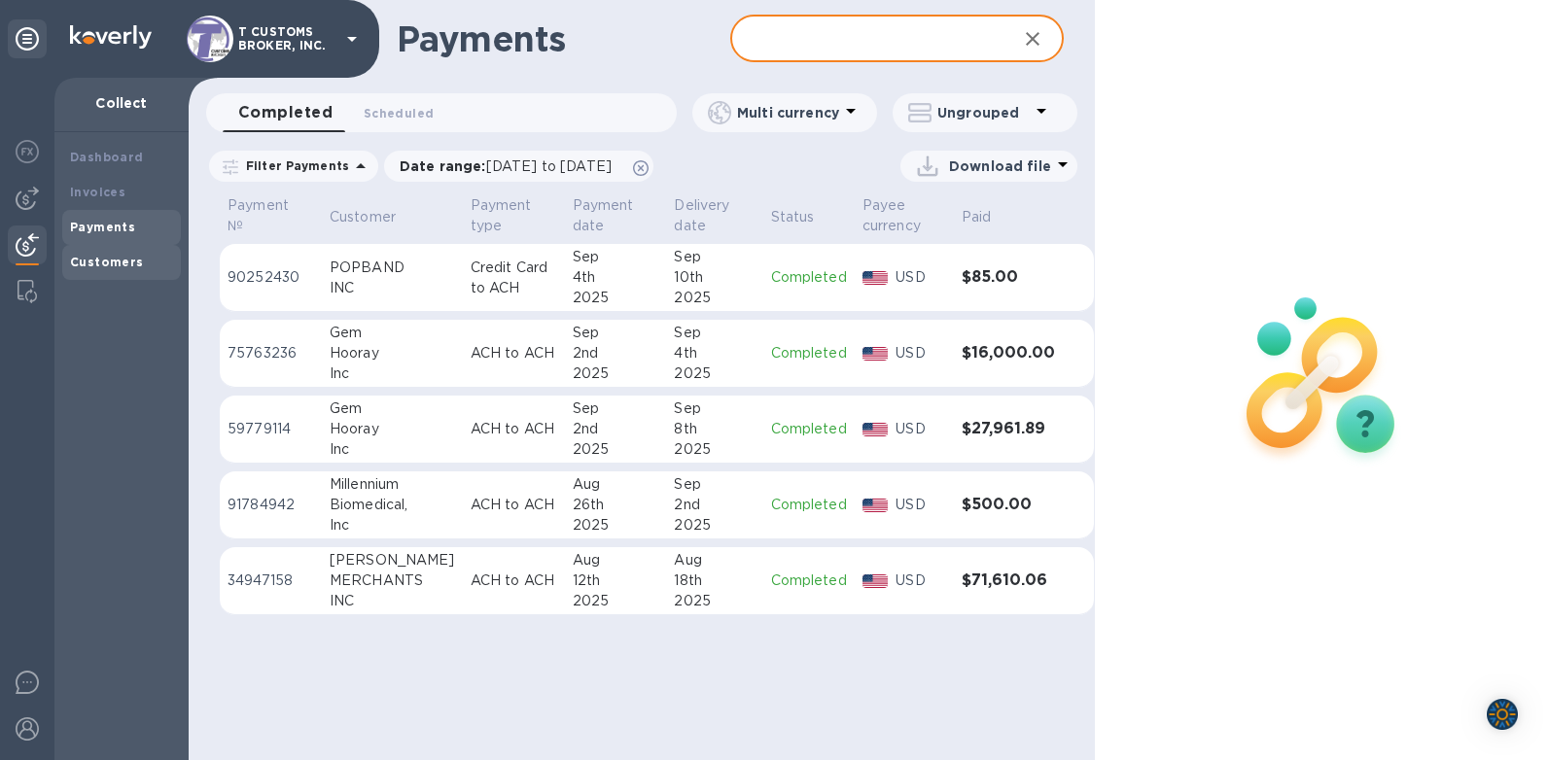
click at [97, 265] on b "Customers" at bounding box center [107, 262] width 74 height 15
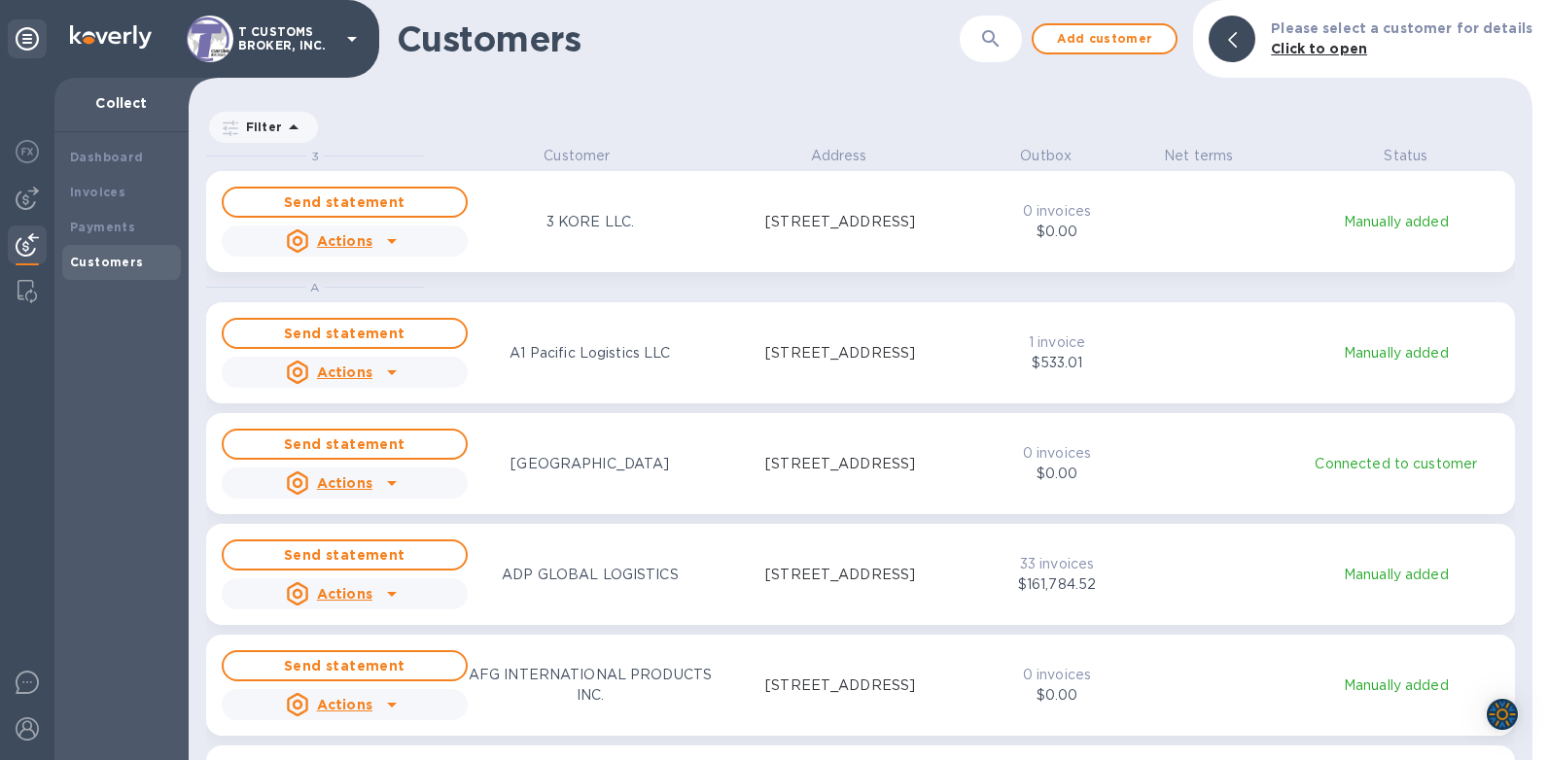
scroll to position [600, 1336]
click at [1014, 44] on button "button" at bounding box center [991, 39] width 47 height 47
